Goal: Task Accomplishment & Management: Use online tool/utility

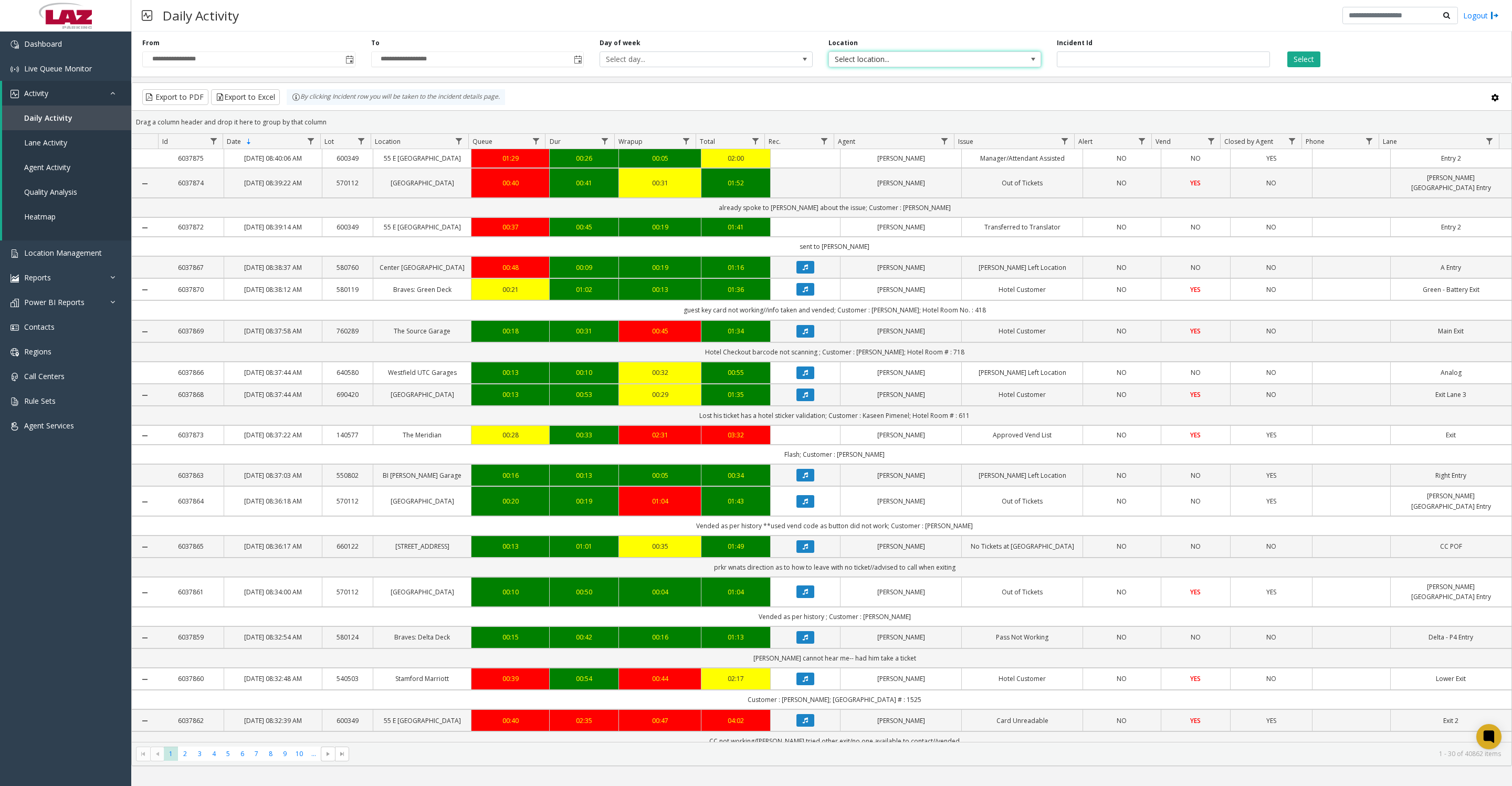
click at [880, 62] on span "Select location..." at bounding box center [914, 60] width 169 height 15
type input "***"
click at [846, 120] on li "600326 Northwestern Medicine OIP Advanced Outpatient Care Center" at bounding box center [934, 126] width 209 height 27
click at [1306, 62] on button "Select" at bounding box center [1304, 59] width 33 height 16
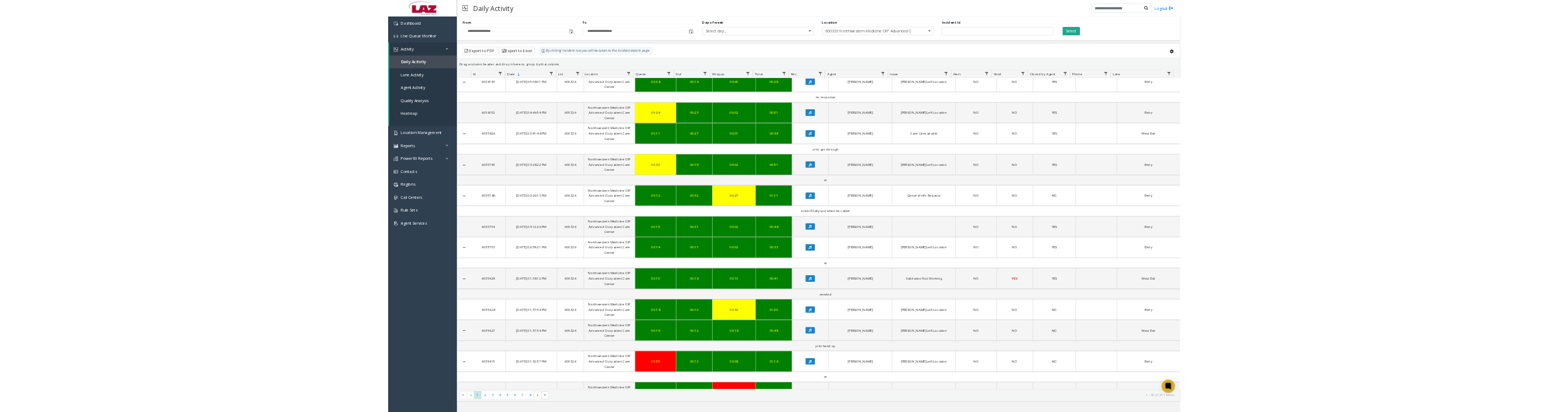
scroll to position [274, 0]
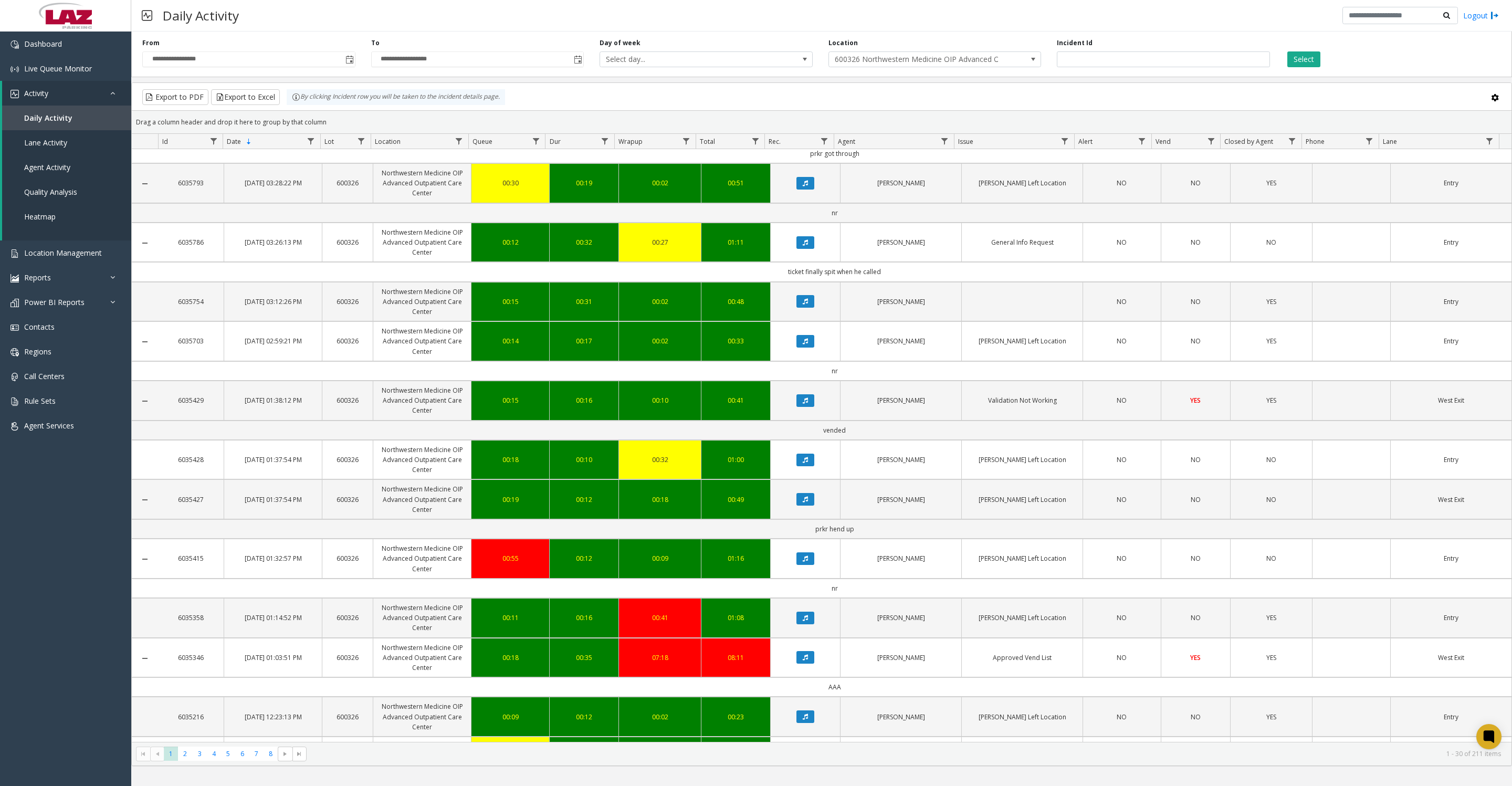
click at [803, 404] on icon "Data table" at bounding box center [806, 401] width 6 height 7
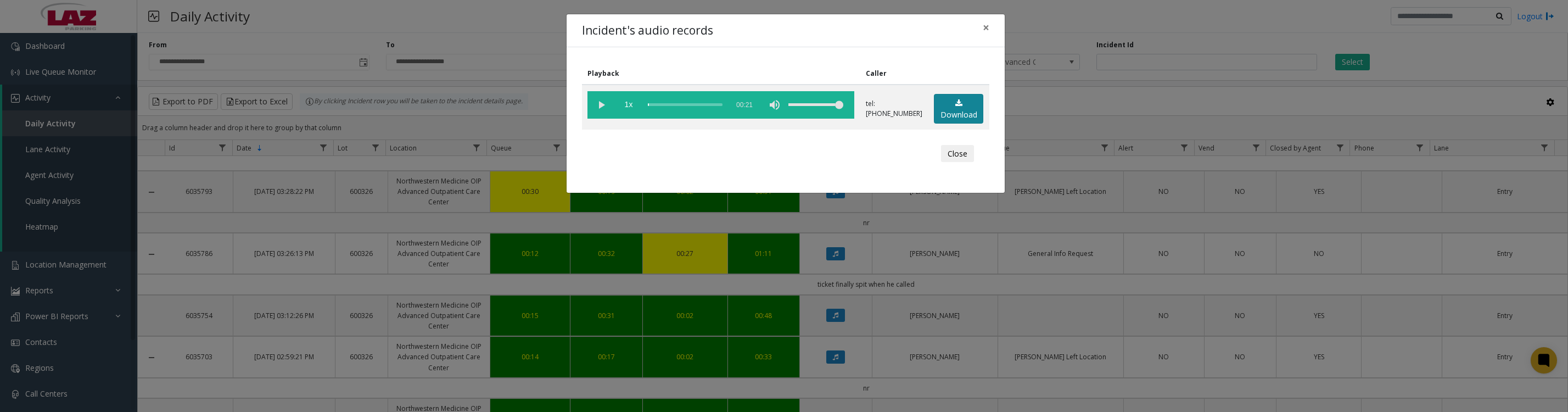
click at [959, 108] on link "Download" at bounding box center [959, 109] width 49 height 31
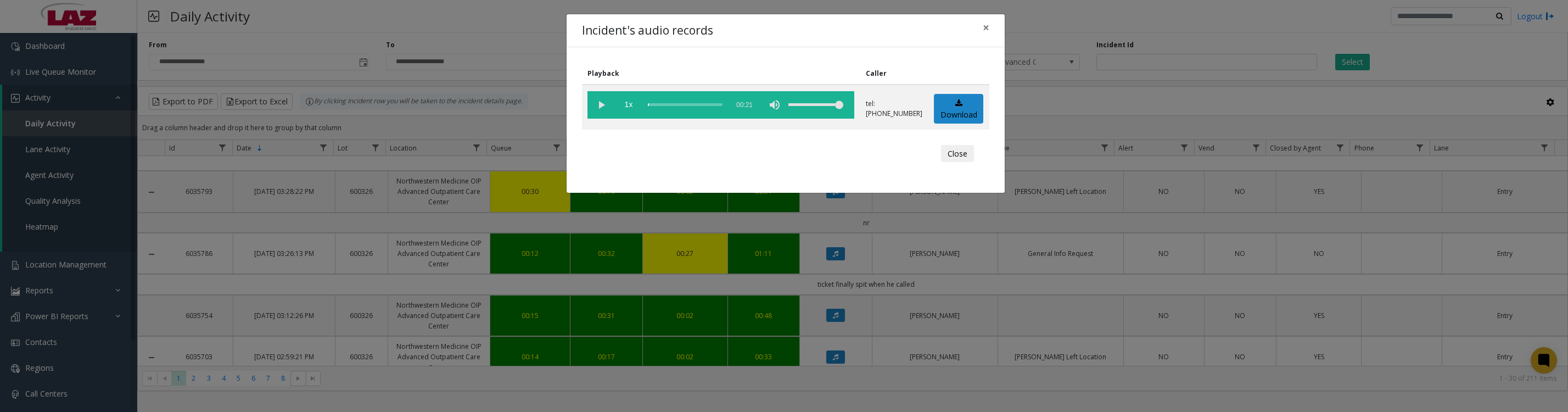
click at [602, 106] on vg-play-pause at bounding box center [602, 105] width 28 height 28
click at [941, 161] on button "Close" at bounding box center [957, 154] width 33 height 18
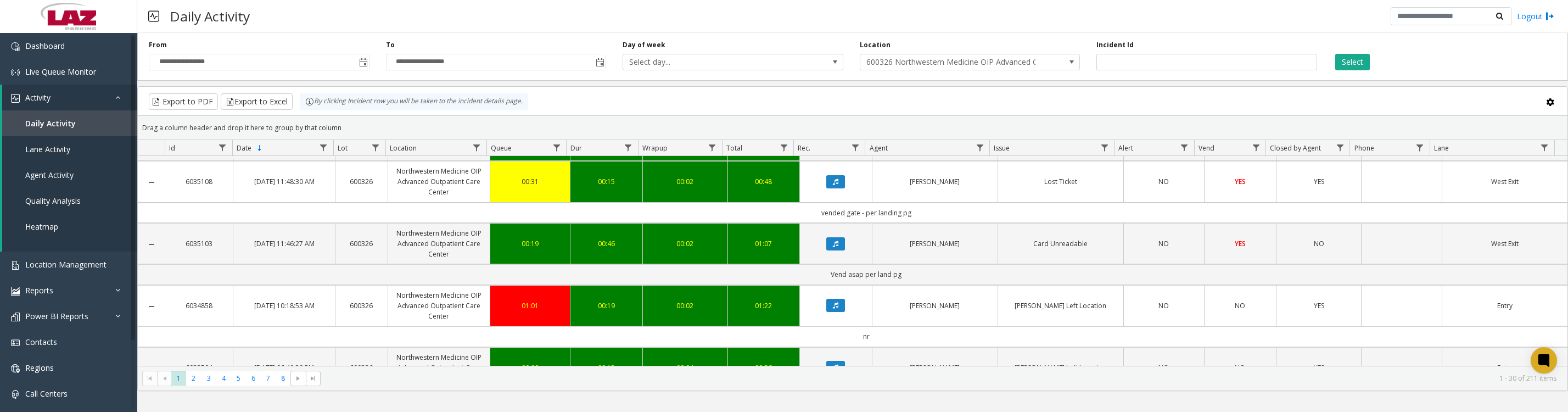
scroll to position [1022, 0]
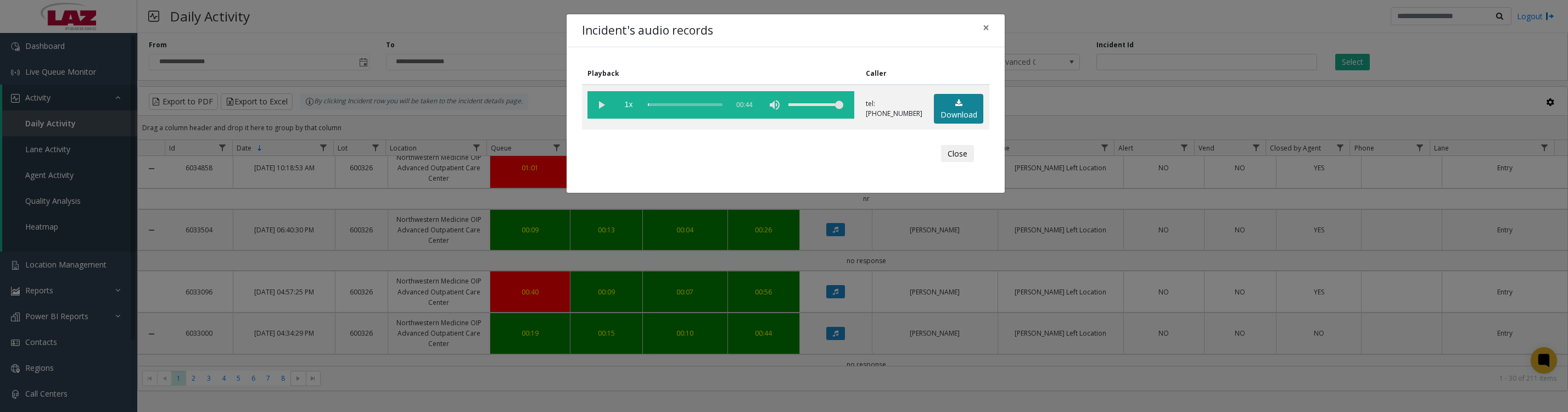
click at [941, 109] on link "Download" at bounding box center [959, 109] width 49 height 31
click at [584, 111] on td "1x 00:44" at bounding box center [721, 106] width 278 height 45
click at [600, 111] on vg-play-pause at bounding box center [602, 105] width 28 height 28
click at [962, 161] on button "Close" at bounding box center [957, 154] width 33 height 18
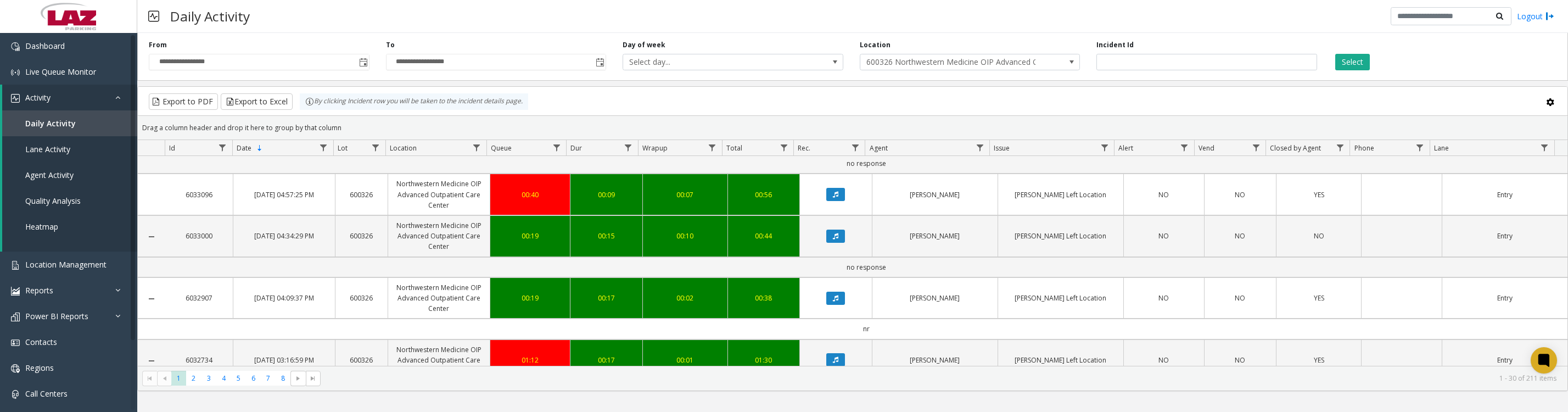
scroll to position [1121, 0]
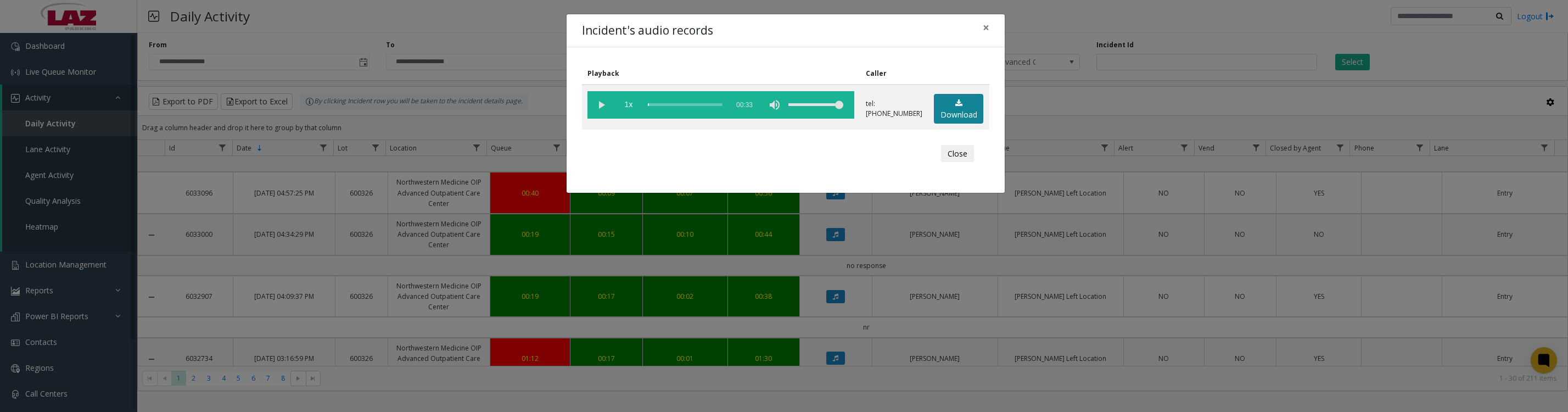
click at [962, 119] on link "Download" at bounding box center [959, 109] width 49 height 31
click at [600, 110] on vg-play-pause at bounding box center [602, 105] width 28 height 28
click at [957, 162] on button "Close" at bounding box center [957, 154] width 33 height 18
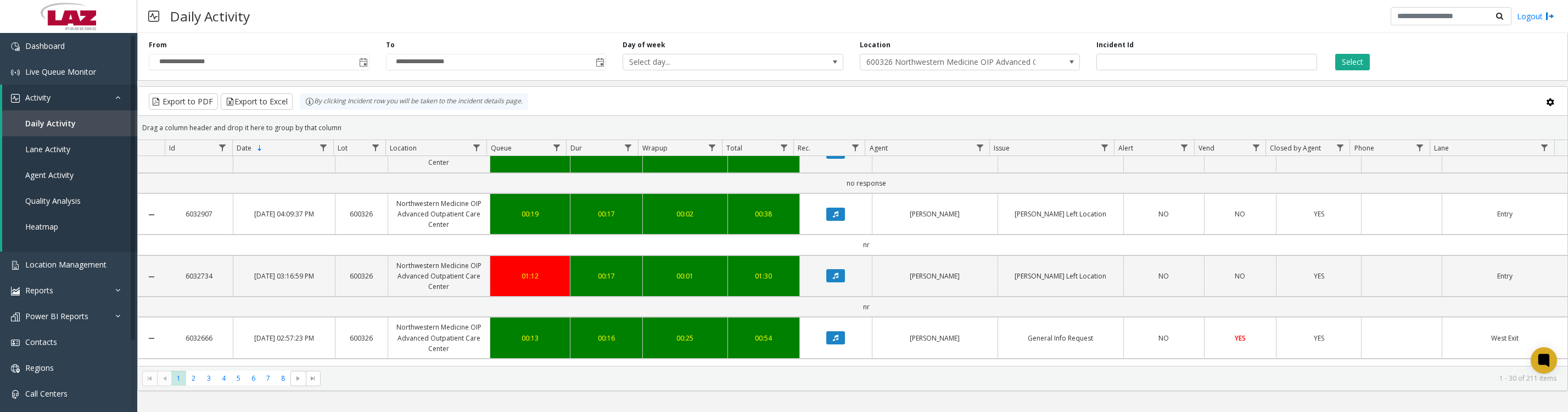
scroll to position [1219, 0]
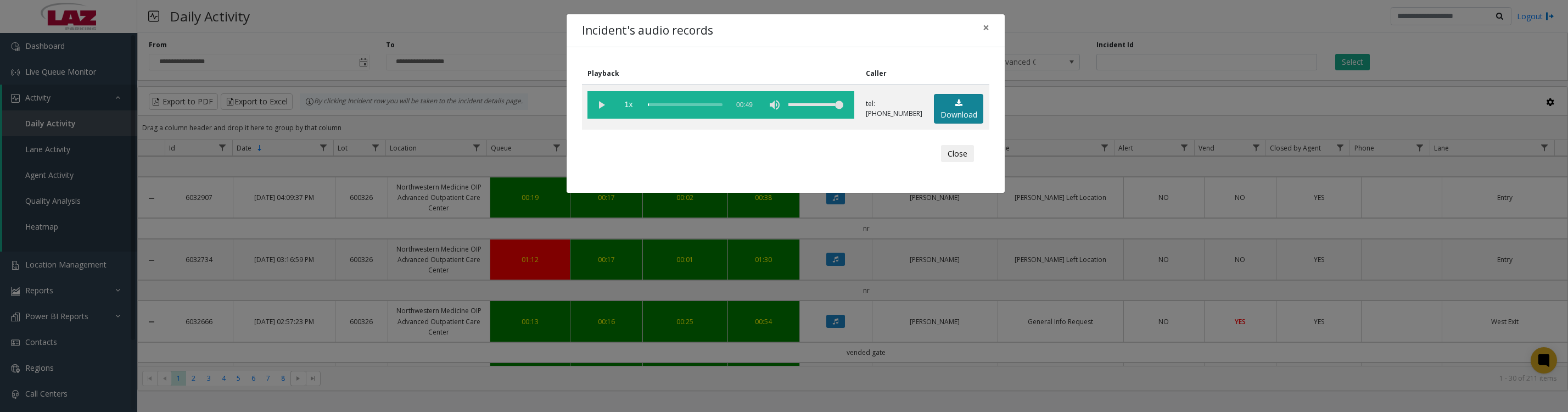
click at [955, 107] on icon at bounding box center [958, 103] width 7 height 8
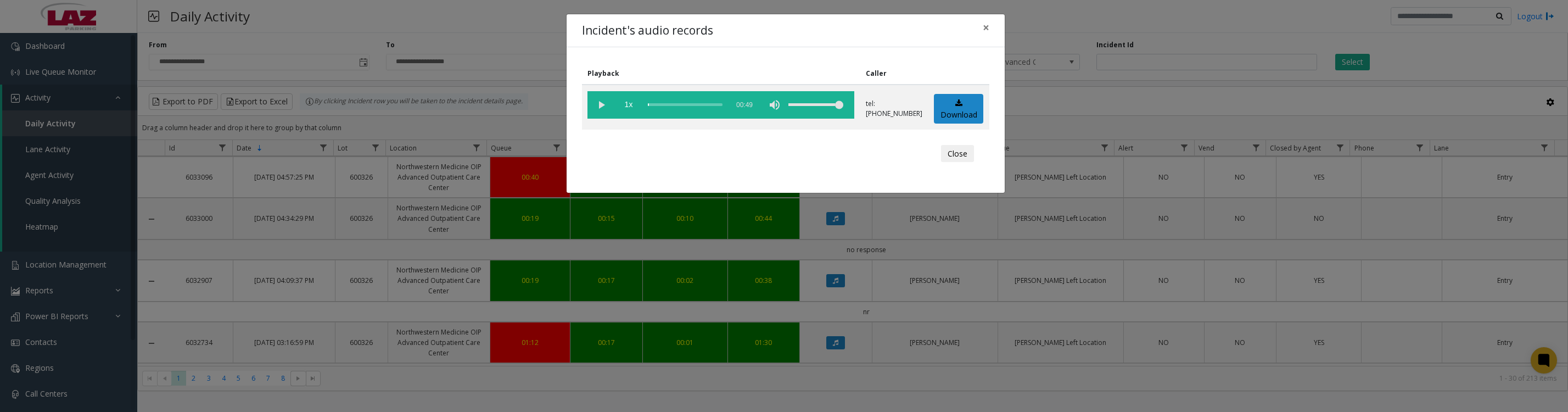
click at [598, 108] on vg-play-pause at bounding box center [602, 105] width 28 height 28
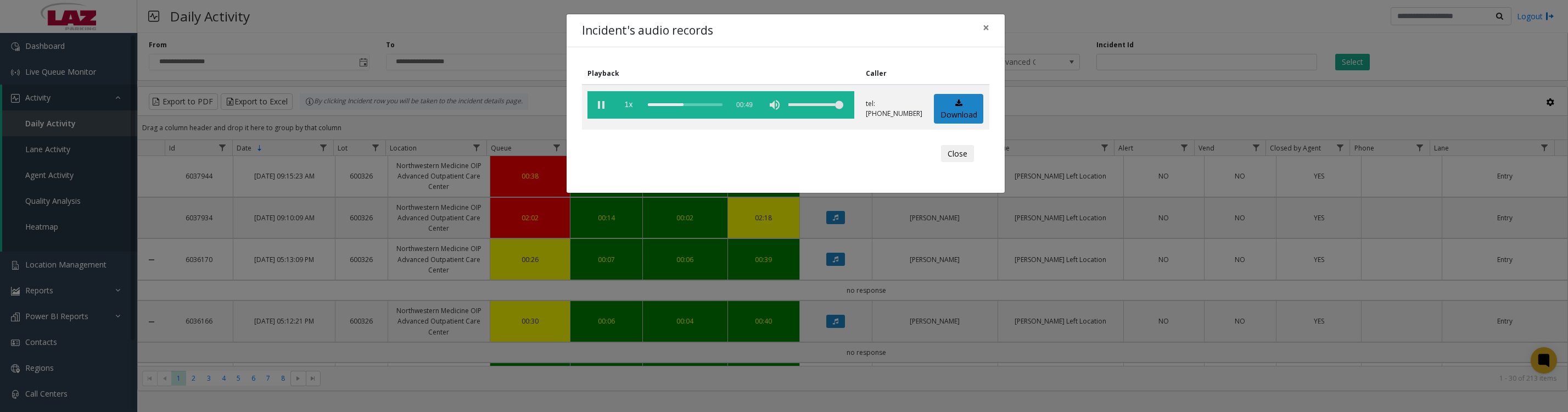
scroll to position [1219, 0]
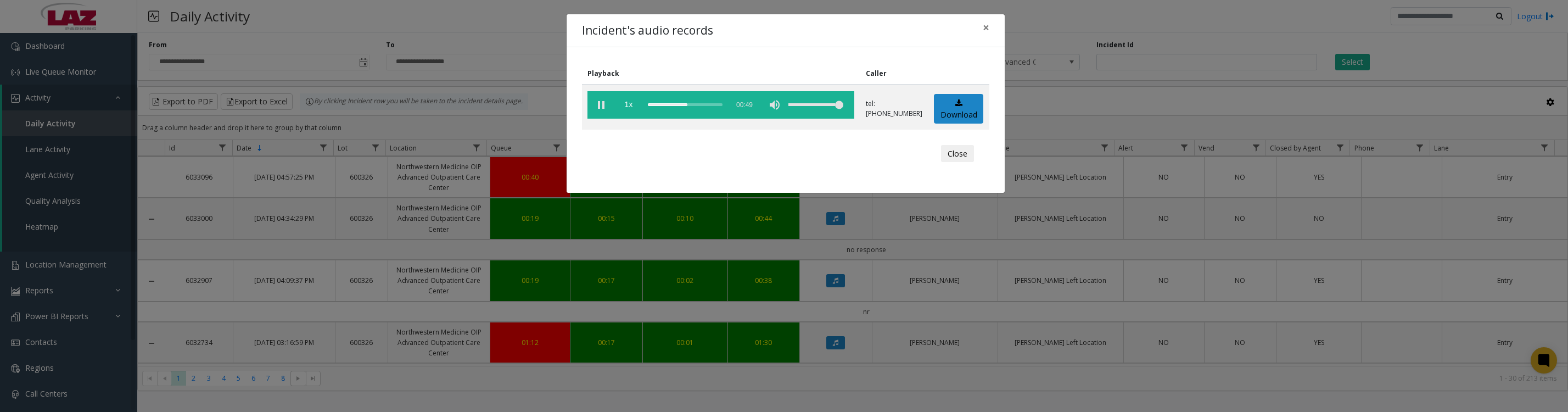
click at [963, 162] on button "Close" at bounding box center [957, 154] width 33 height 18
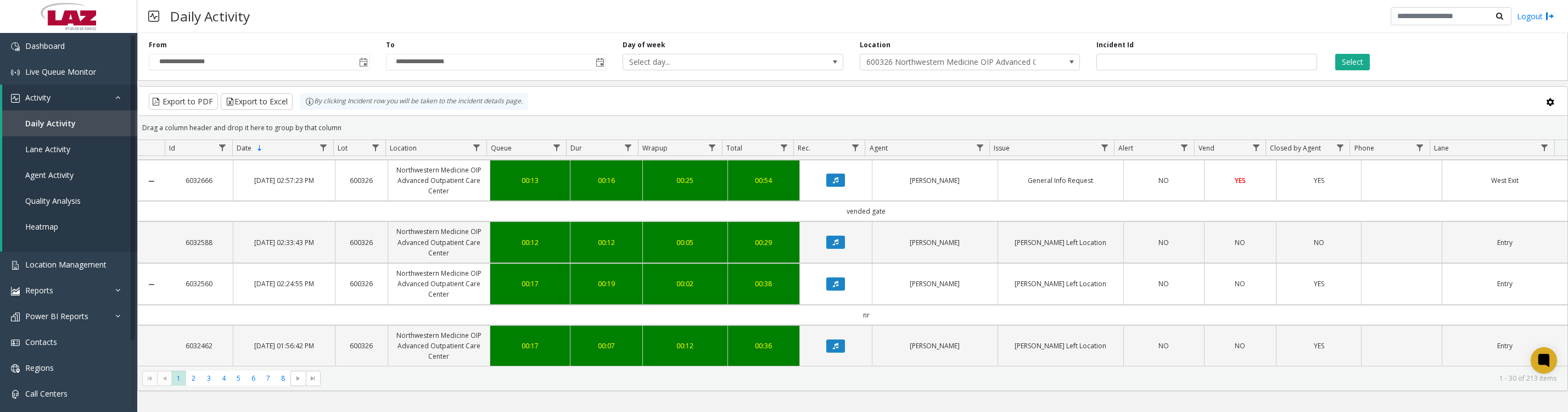
scroll to position [1901, 0]
click at [827, 187] on button "Data table" at bounding box center [835, 179] width 19 height 13
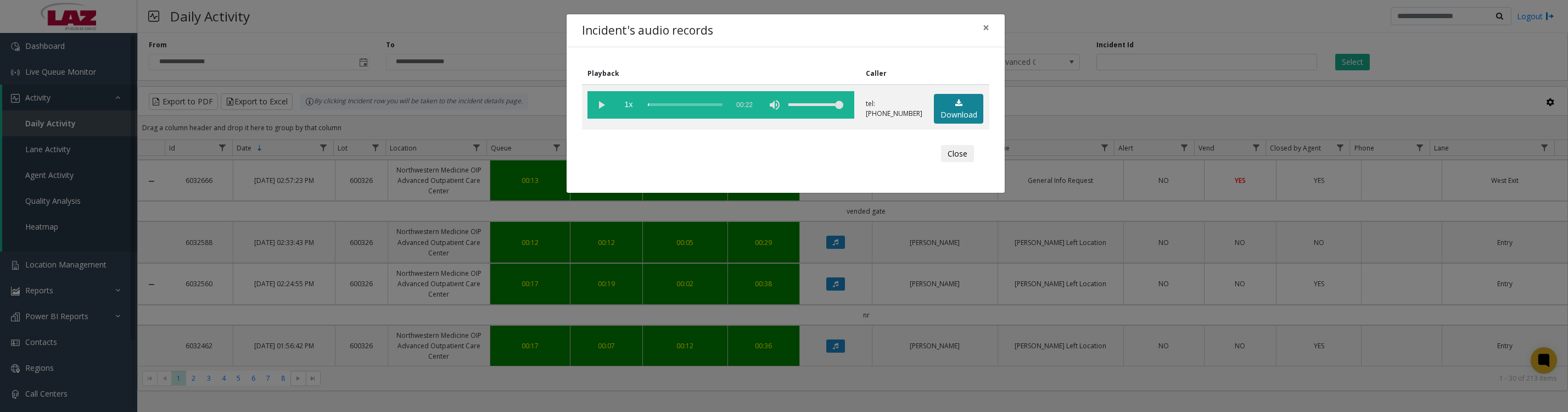
click at [972, 116] on link "Download" at bounding box center [959, 109] width 49 height 31
click at [606, 114] on vg-play-pause at bounding box center [602, 105] width 28 height 28
drag, startPoint x: 954, startPoint y: 160, endPoint x: 961, endPoint y: 168, distance: 10.6
click at [954, 160] on button "Close" at bounding box center [957, 154] width 33 height 18
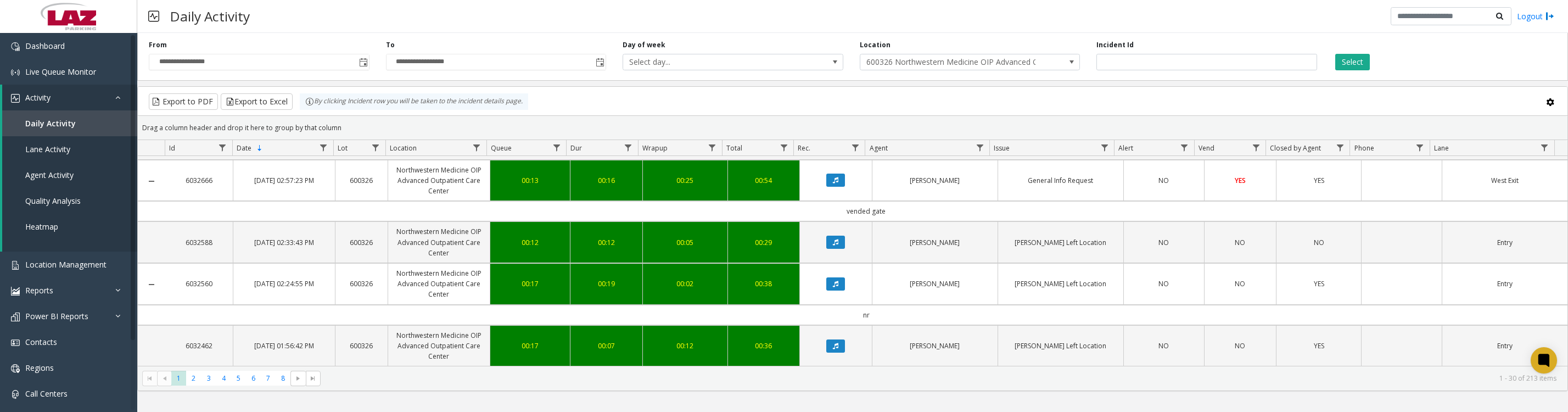
scroll to position [2108, 0]
click at [195, 383] on span "2" at bounding box center [193, 377] width 15 height 15
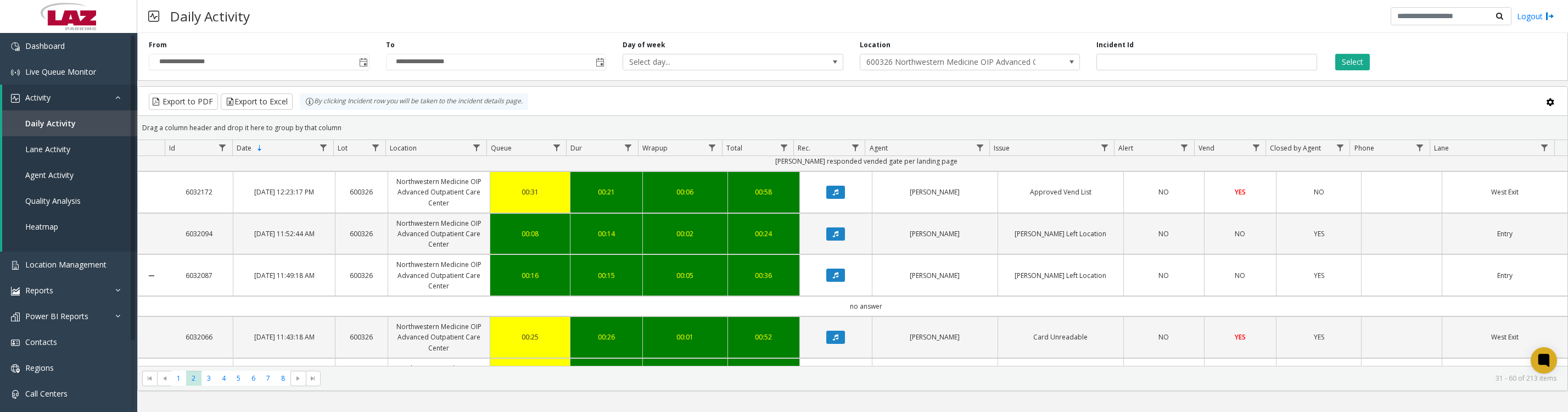
scroll to position [412, 0]
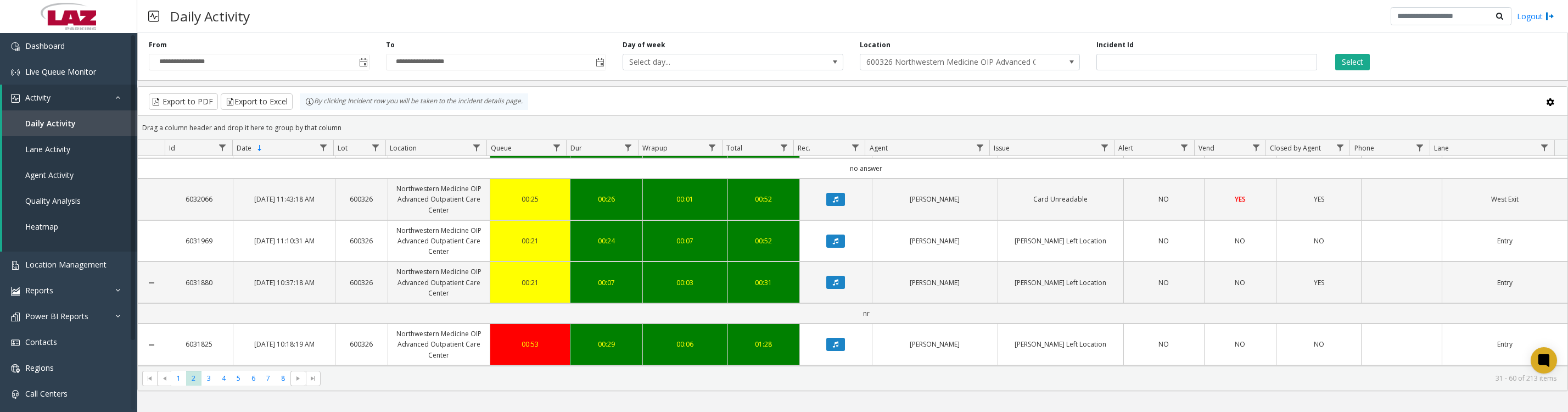
click at [833, 57] on icon "Data table" at bounding box center [835, 54] width 6 height 7
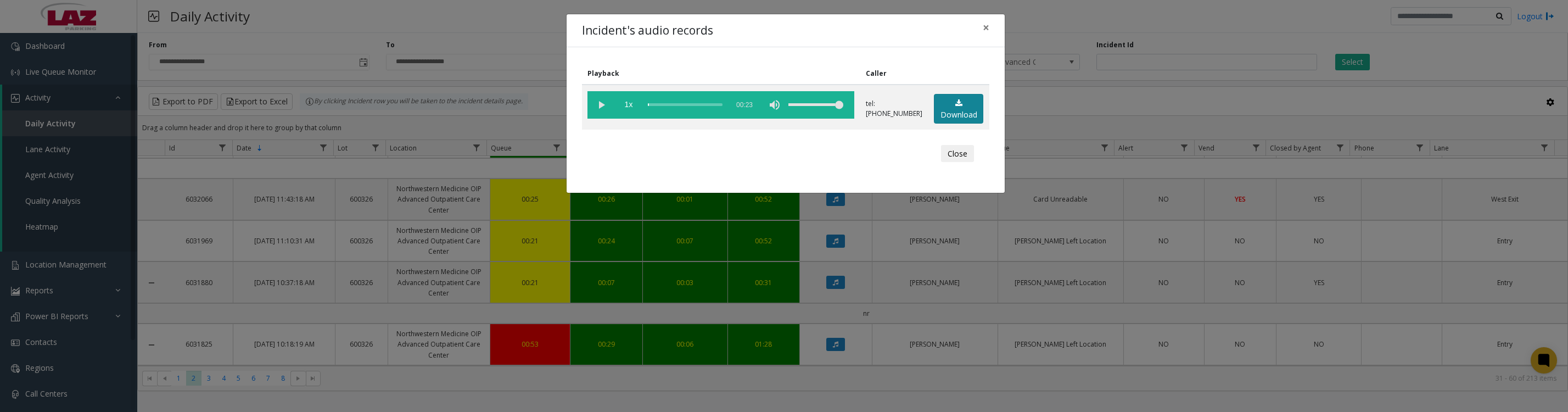
click at [962, 114] on link "Download" at bounding box center [959, 109] width 49 height 31
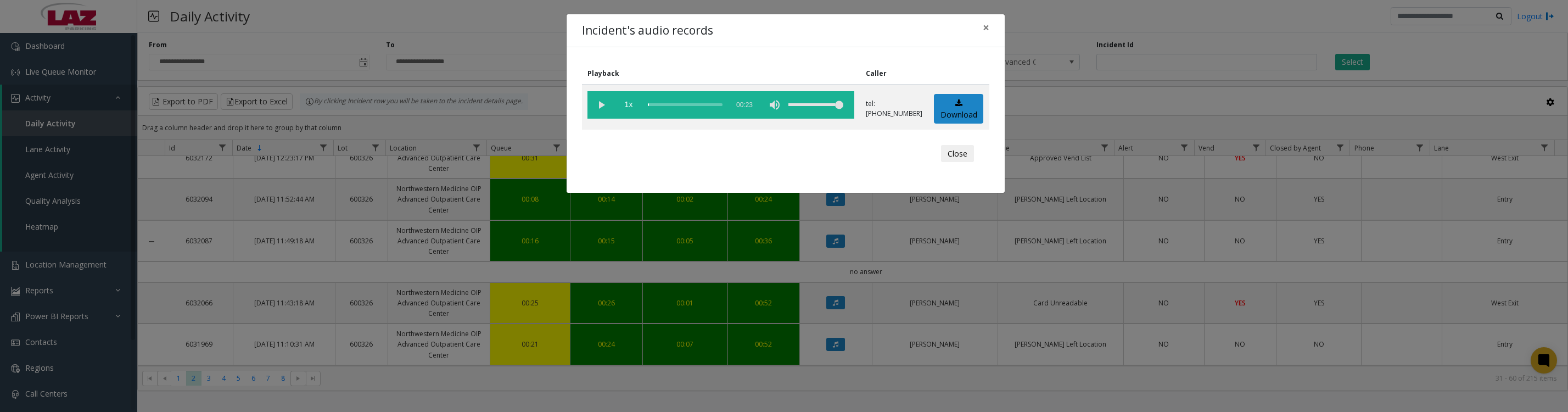
click at [606, 105] on vg-play-pause at bounding box center [602, 105] width 28 height 28
click at [962, 162] on button "Close" at bounding box center [957, 154] width 33 height 18
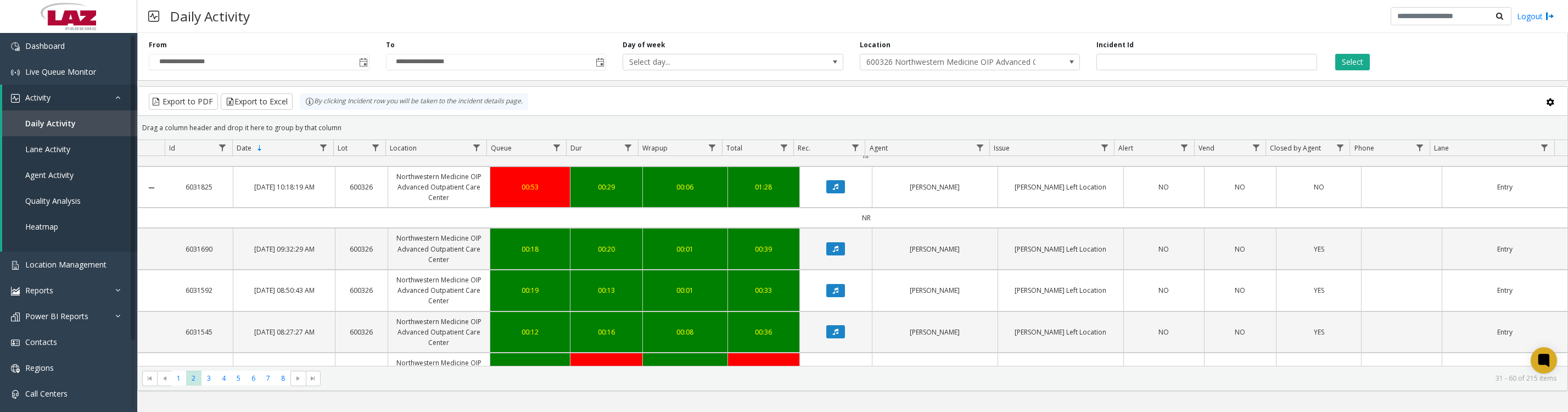
scroll to position [675, 0]
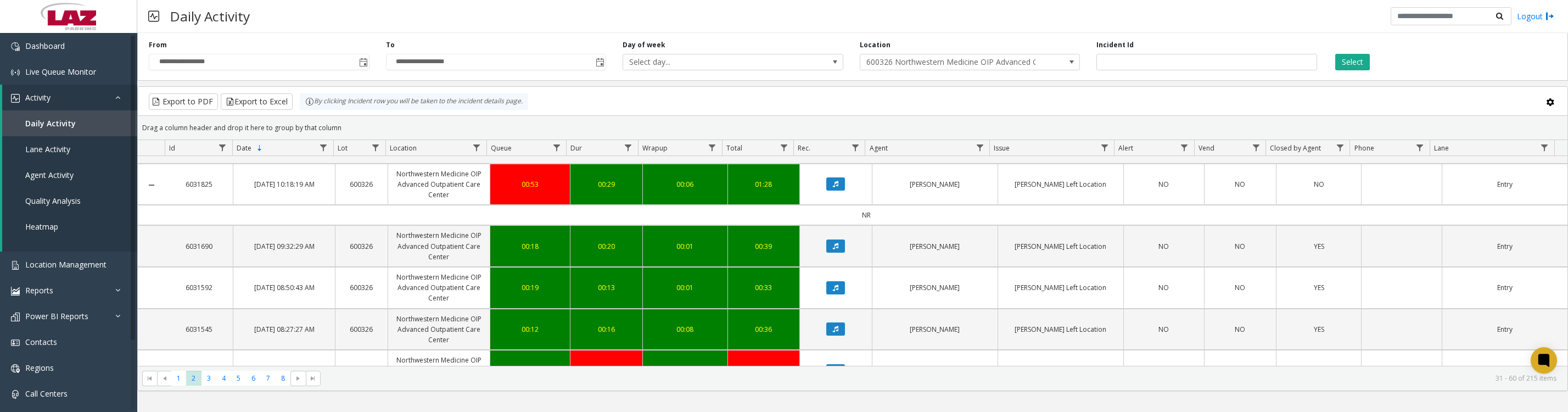
click at [833, 43] on icon "Data table" at bounding box center [835, 39] width 6 height 7
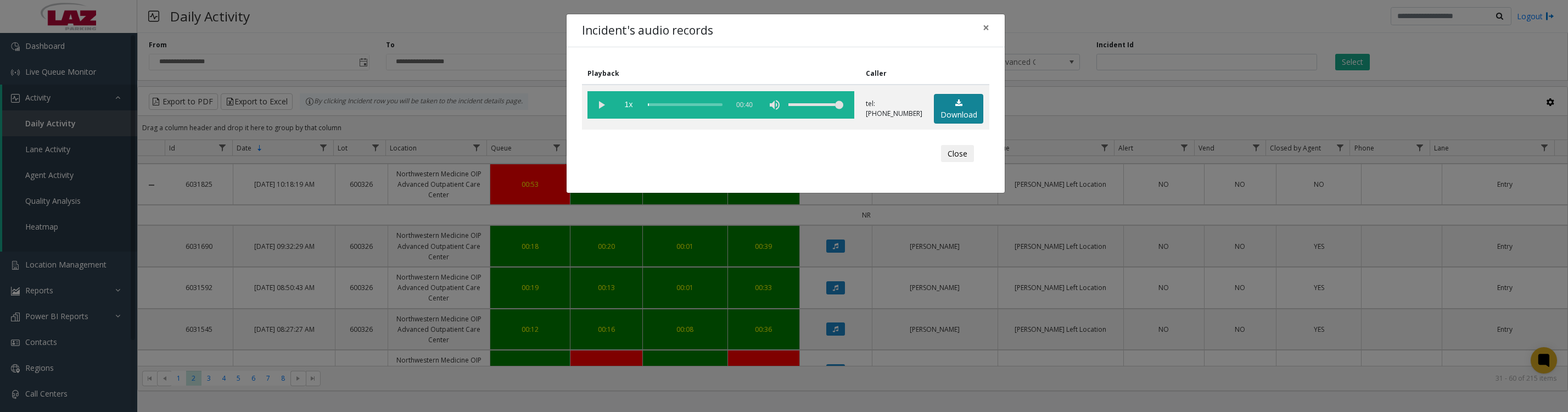
click at [966, 109] on link "Download" at bounding box center [959, 109] width 49 height 31
click at [597, 107] on vg-play-pause at bounding box center [602, 105] width 28 height 28
click at [946, 160] on button "Close" at bounding box center [957, 154] width 33 height 18
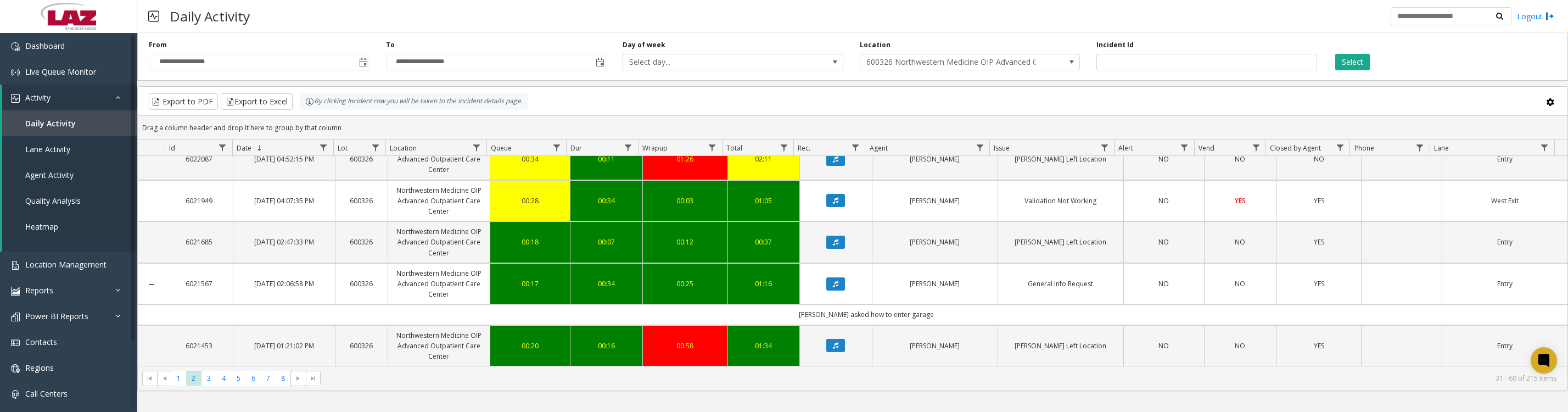
scroll to position [1818, 0]
click at [833, 204] on icon "Data table" at bounding box center [835, 200] width 6 height 7
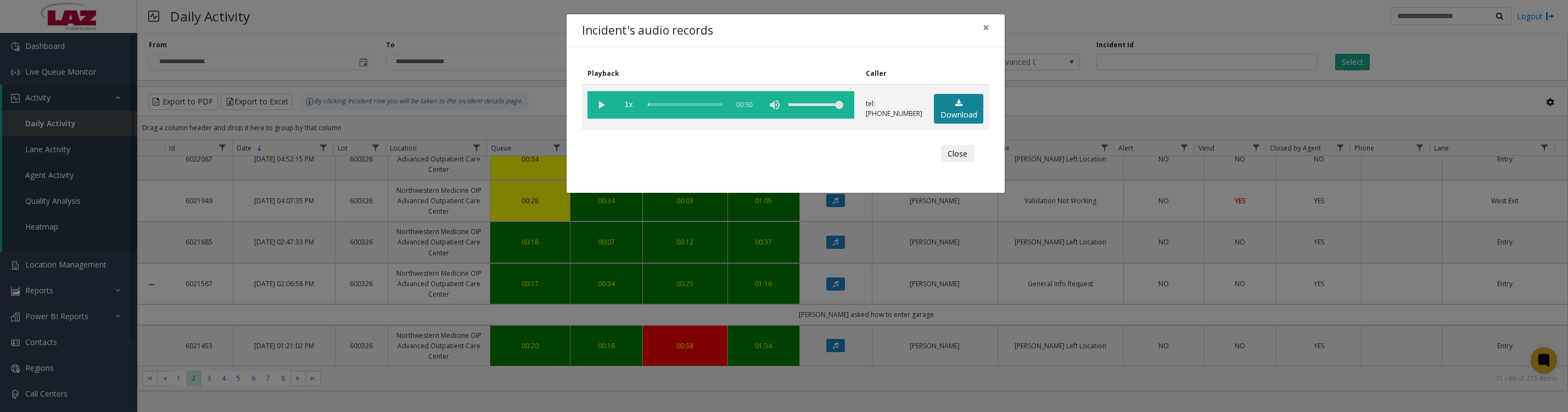
click at [970, 114] on link "Download" at bounding box center [959, 109] width 49 height 31
click at [602, 107] on vg-play-pause at bounding box center [602, 105] width 28 height 28
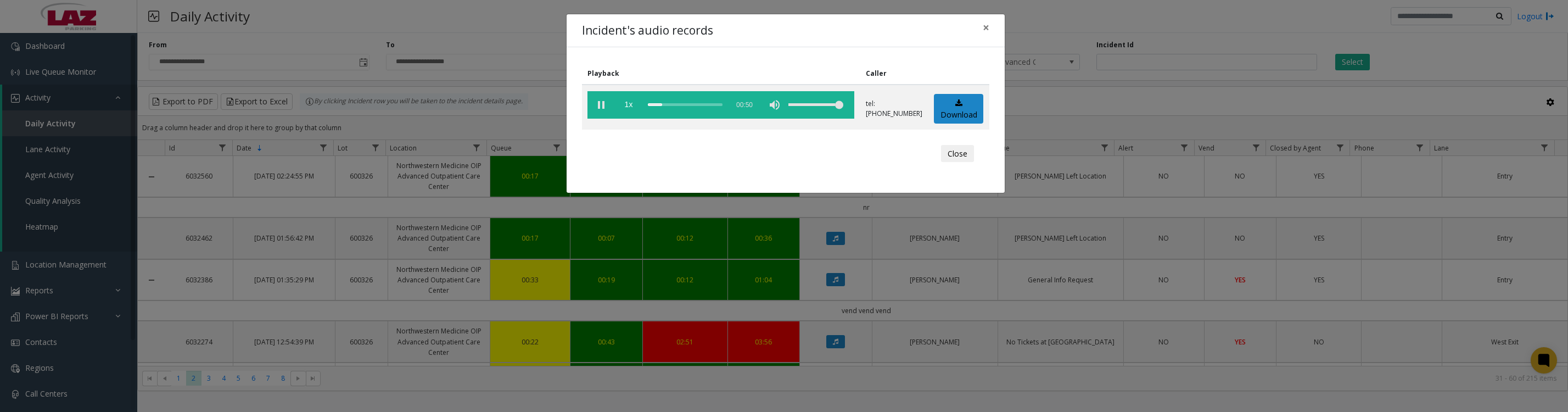
scroll to position [1818, 0]
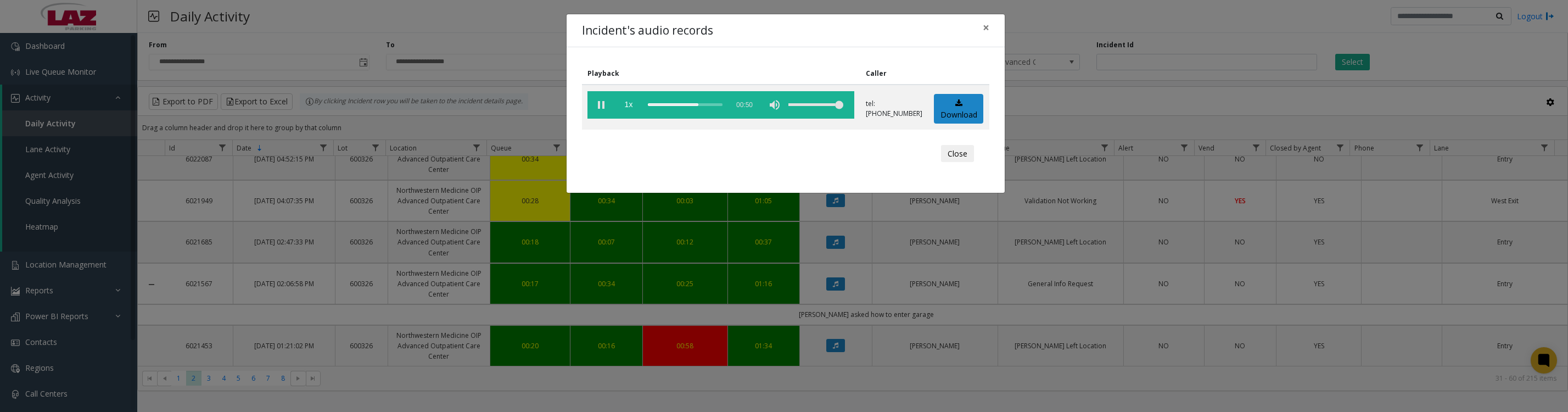
drag, startPoint x: 957, startPoint y: 162, endPoint x: 1079, endPoint y: 214, distance: 132.6
click at [957, 162] on button "Close" at bounding box center [957, 154] width 33 height 18
